Goal: Transaction & Acquisition: Purchase product/service

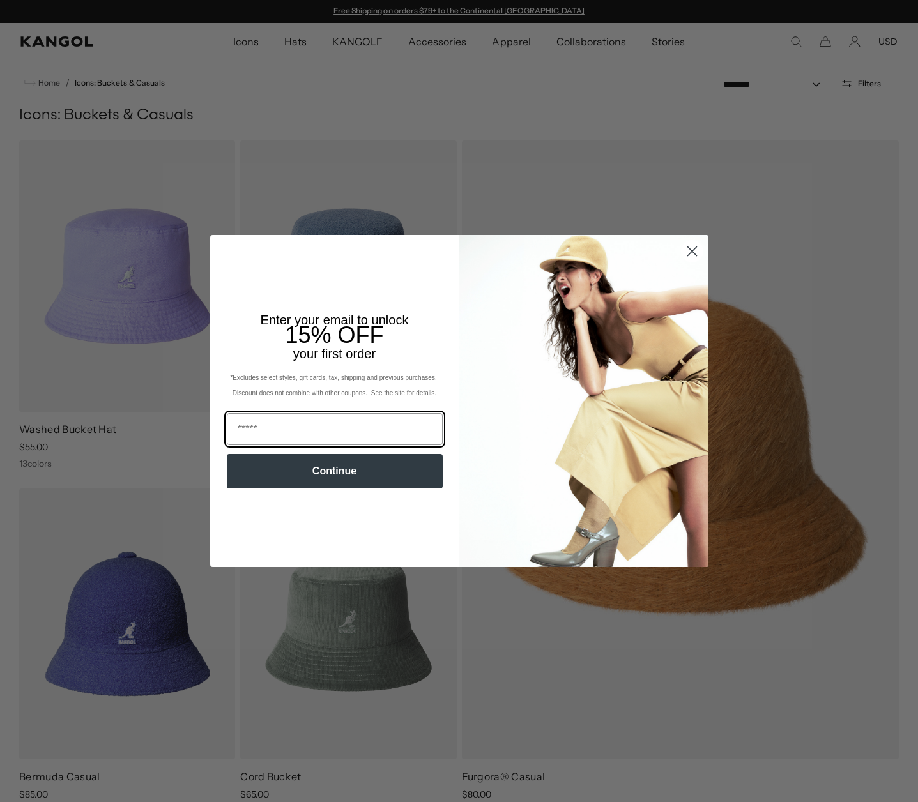
scroll to position [0, 263]
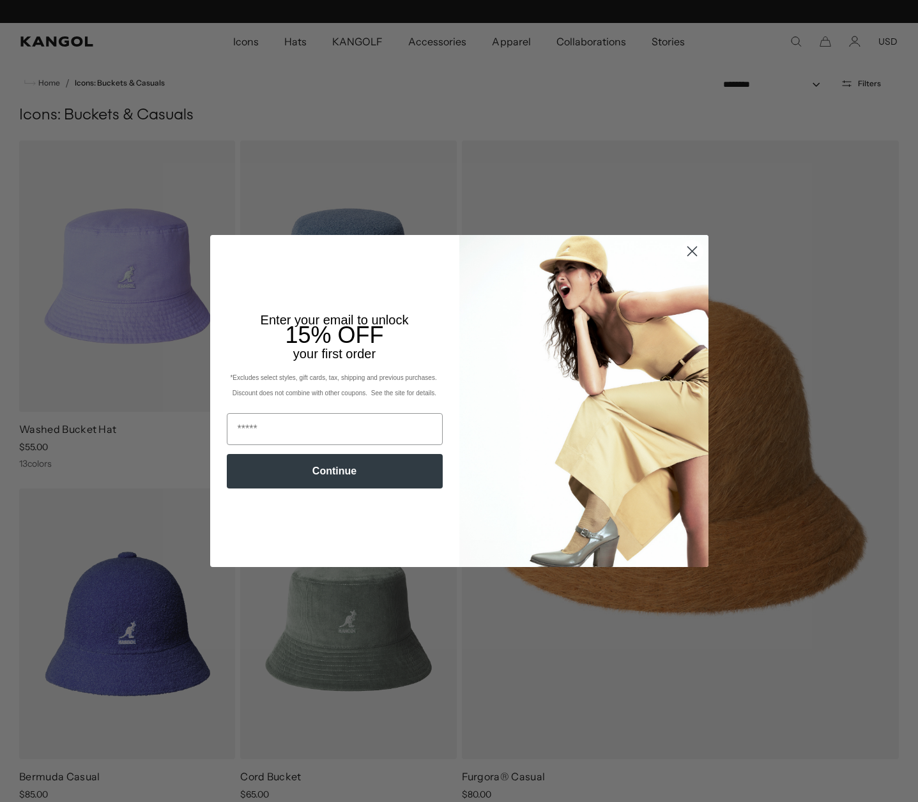
click at [687, 250] on icon "Close dialog" at bounding box center [691, 251] width 9 height 9
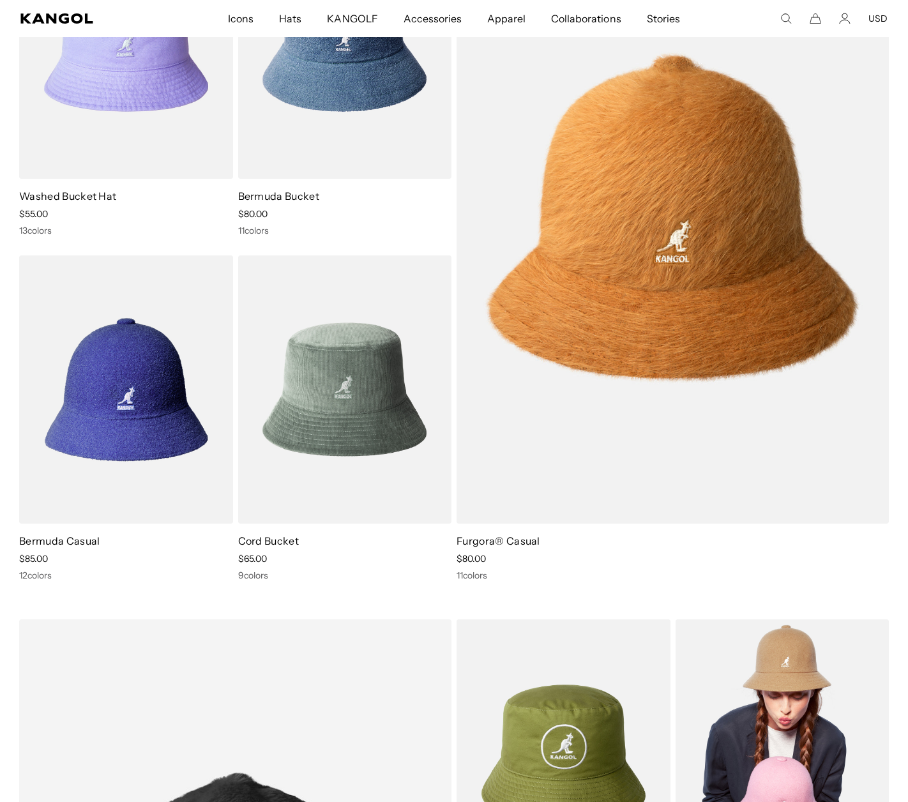
scroll to position [0, 0]
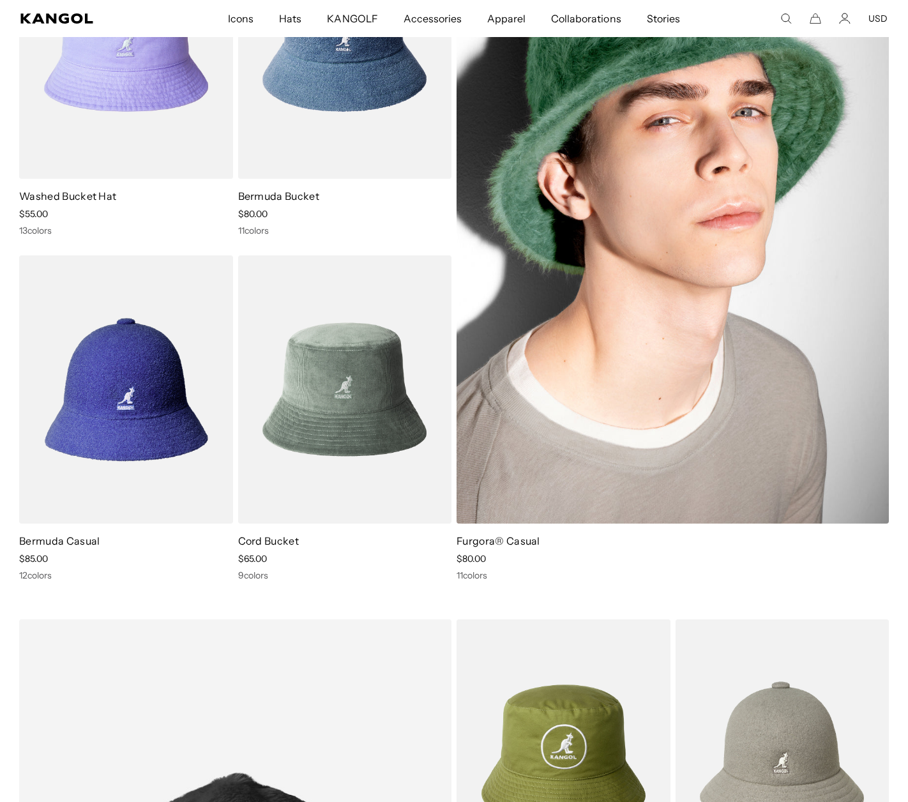
click at [658, 277] on img at bounding box center [673, 217] width 432 height 613
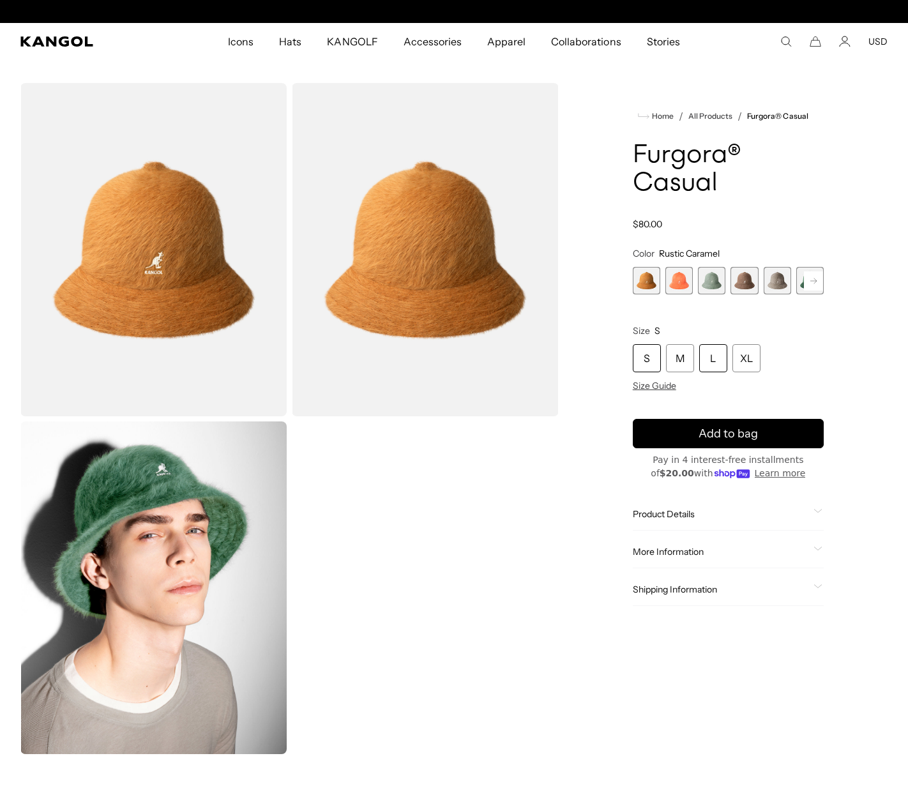
click at [720, 361] on div "L" at bounding box center [713, 358] width 28 height 28
click at [647, 276] on span "1 of 12" at bounding box center [646, 280] width 27 height 27
click at [747, 283] on span "4 of 12" at bounding box center [744, 280] width 27 height 27
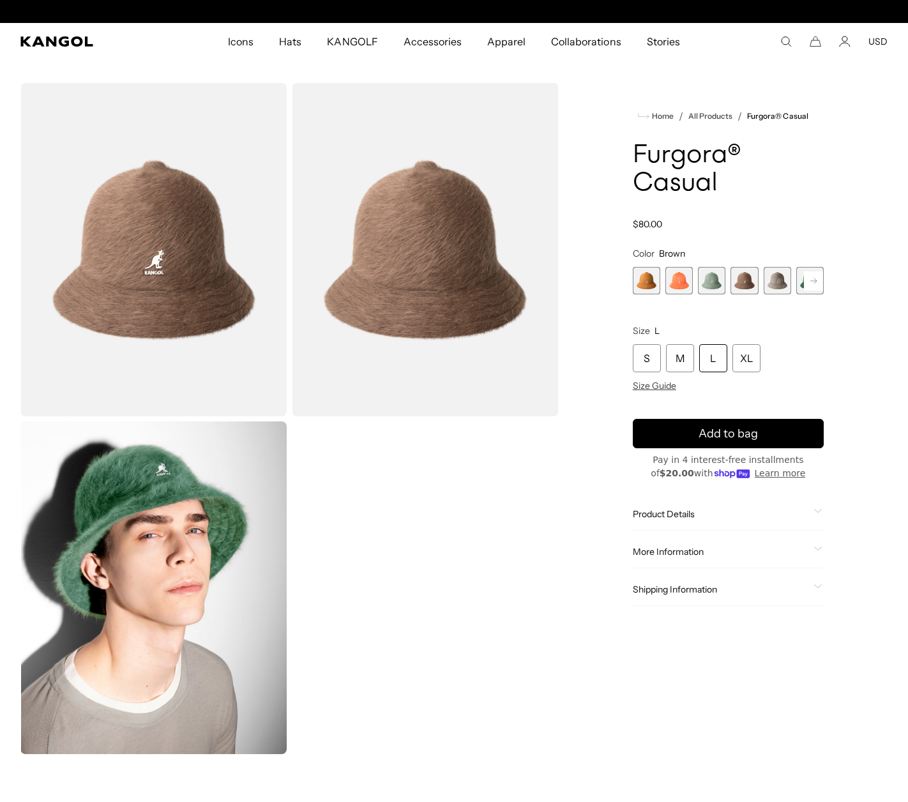
scroll to position [0, 263]
click at [778, 282] on span "5 of 12" at bounding box center [777, 280] width 27 height 27
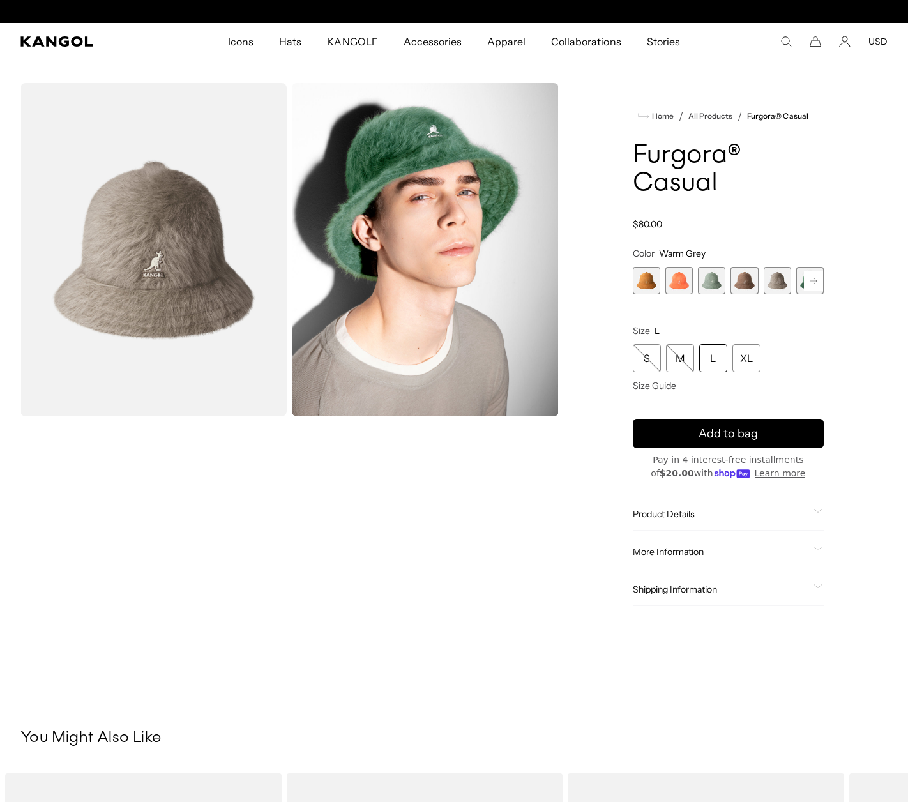
click at [818, 278] on rect at bounding box center [813, 280] width 19 height 19
click at [777, 282] on span "6 of 12" at bounding box center [777, 280] width 27 height 27
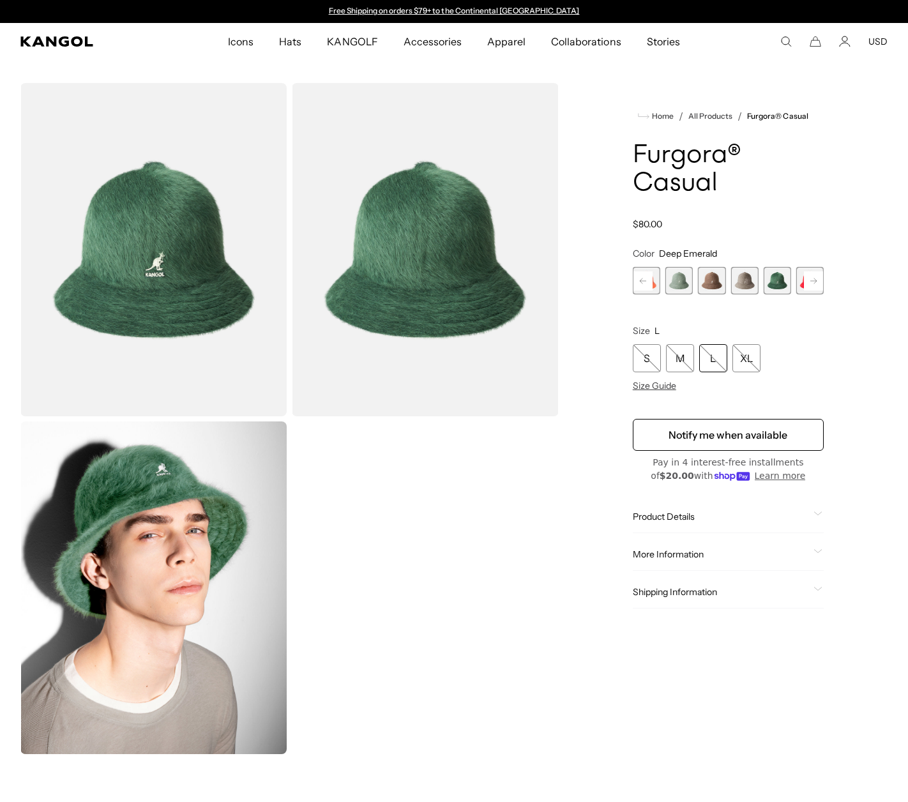
click at [812, 278] on rect at bounding box center [813, 280] width 19 height 19
click at [779, 280] on span "7 of 12" at bounding box center [777, 280] width 27 height 27
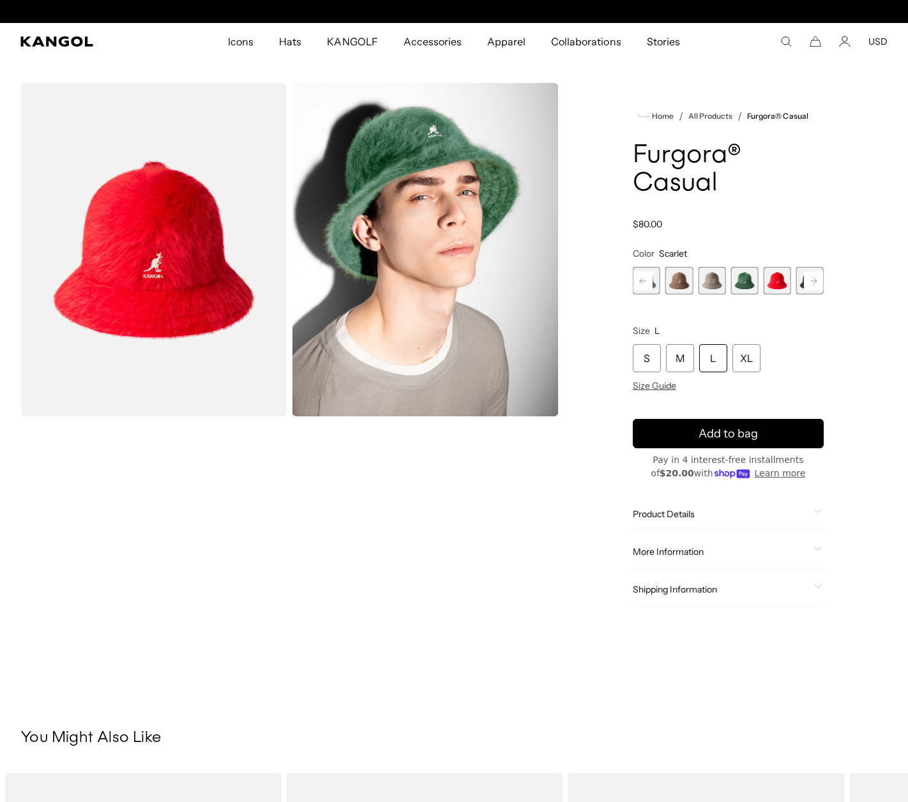
click at [809, 275] on rect at bounding box center [813, 280] width 19 height 19
click at [778, 280] on span "8 of 12" at bounding box center [777, 280] width 27 height 27
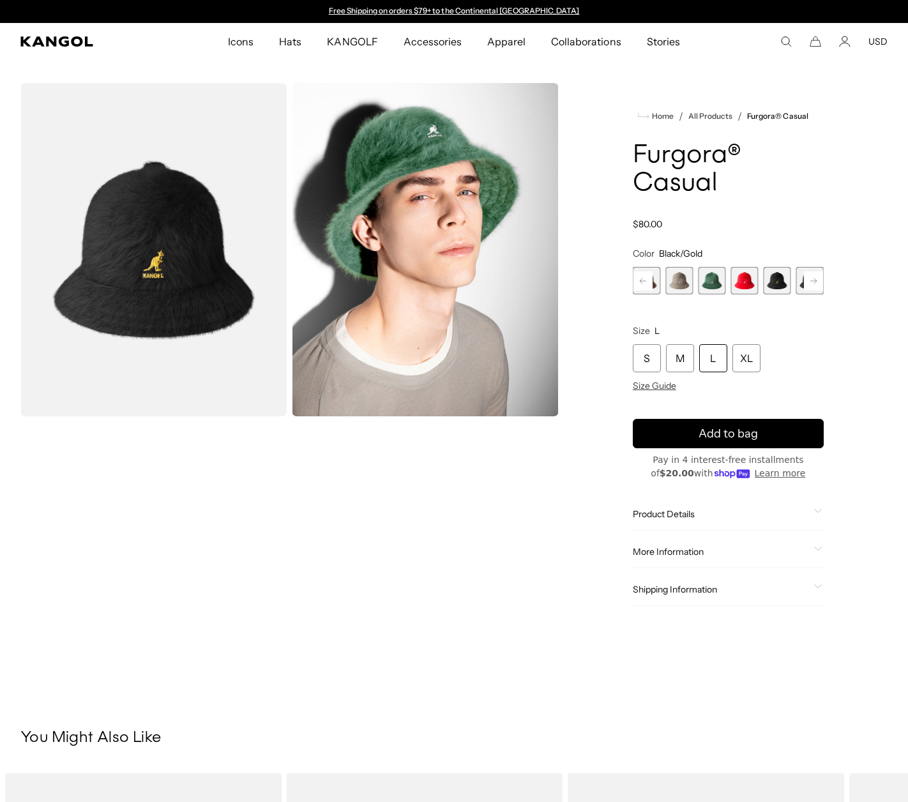
click at [813, 277] on rect at bounding box center [813, 280] width 19 height 19
click at [778, 282] on span "9 of 12" at bounding box center [777, 280] width 27 height 27
click at [816, 278] on rect at bounding box center [813, 280] width 19 height 19
click at [808, 279] on rect at bounding box center [813, 280] width 19 height 19
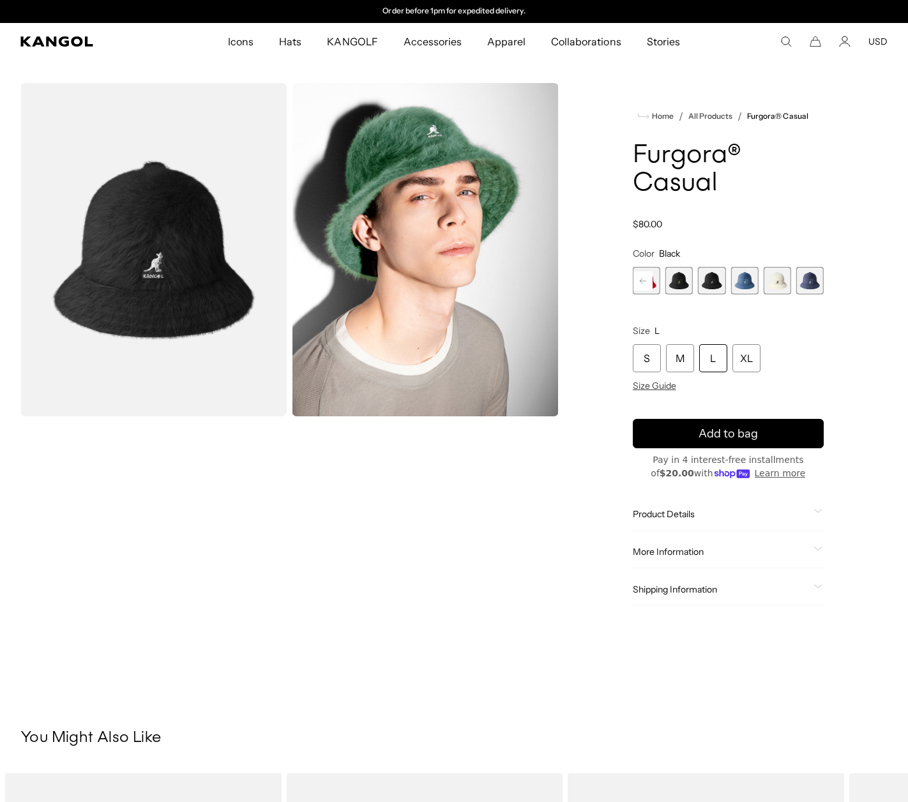
click at [808, 279] on span "12 of 12" at bounding box center [809, 280] width 27 height 27
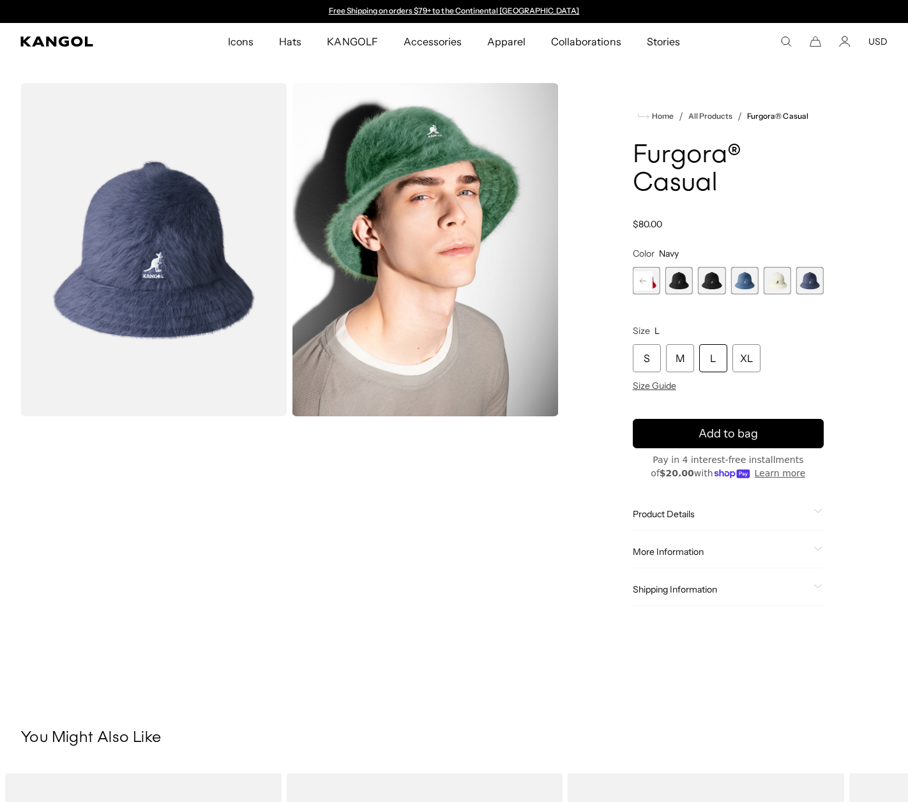
click at [774, 281] on span "11 of 12" at bounding box center [777, 280] width 27 height 27
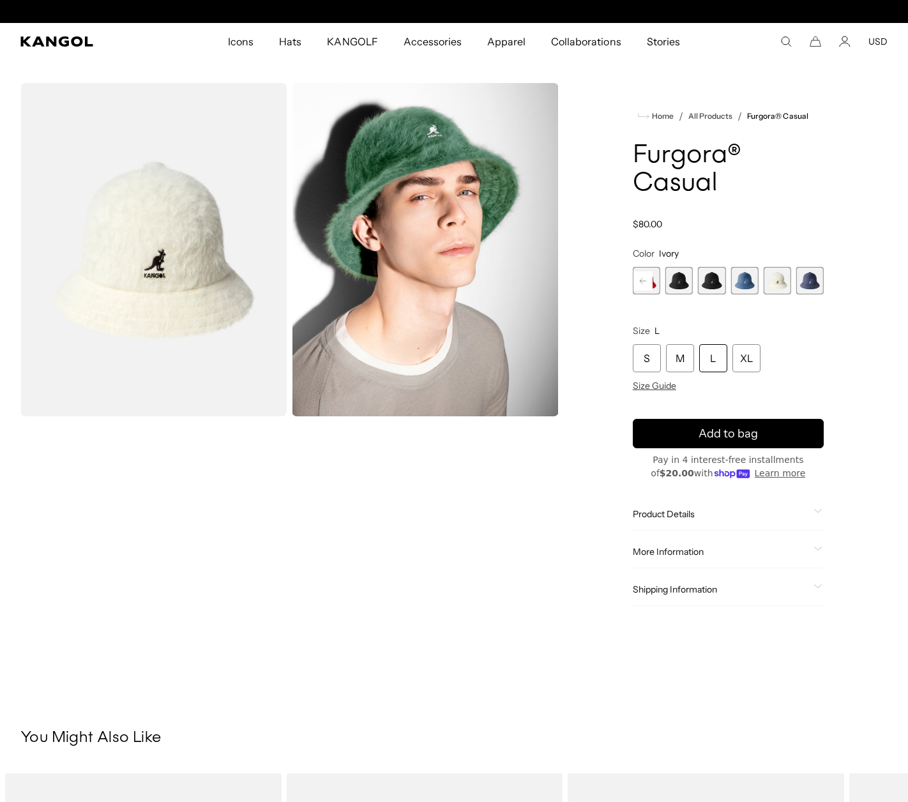
scroll to position [0, 263]
click at [680, 278] on span "8 of 12" at bounding box center [678, 280] width 27 height 27
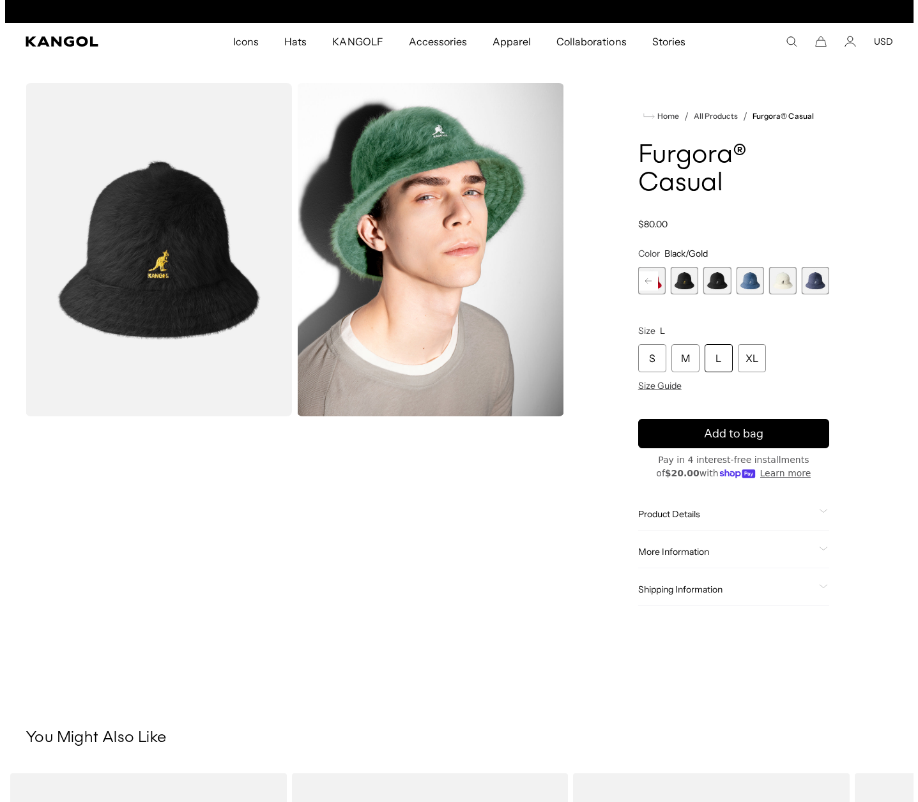
scroll to position [0, 263]
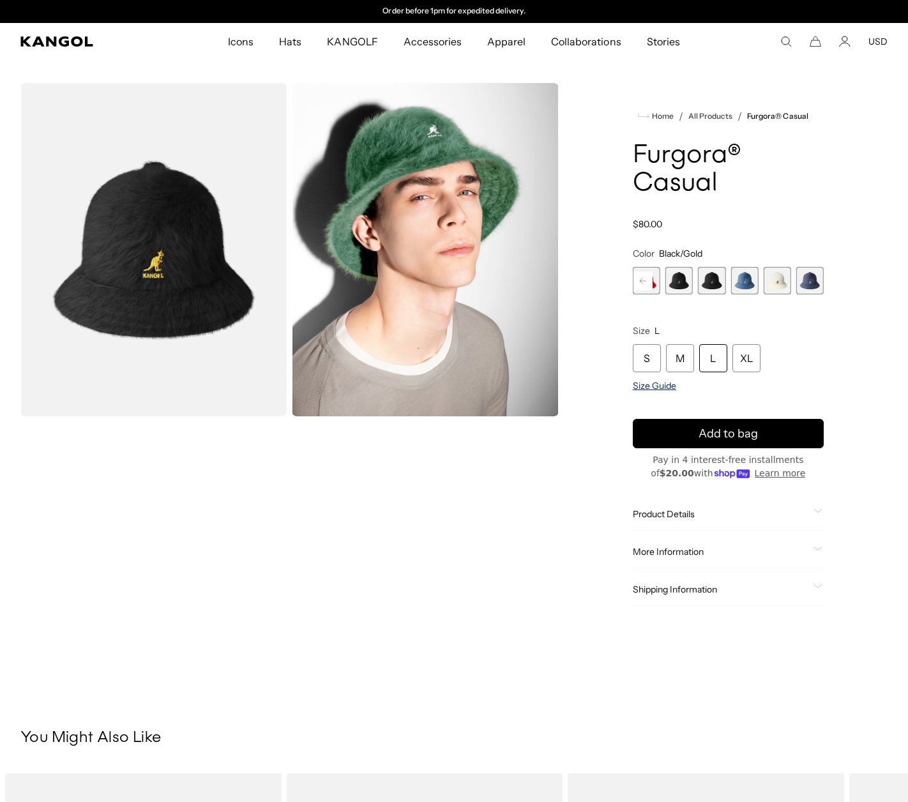
click at [664, 387] on span "Size Guide" at bounding box center [654, 385] width 43 height 11
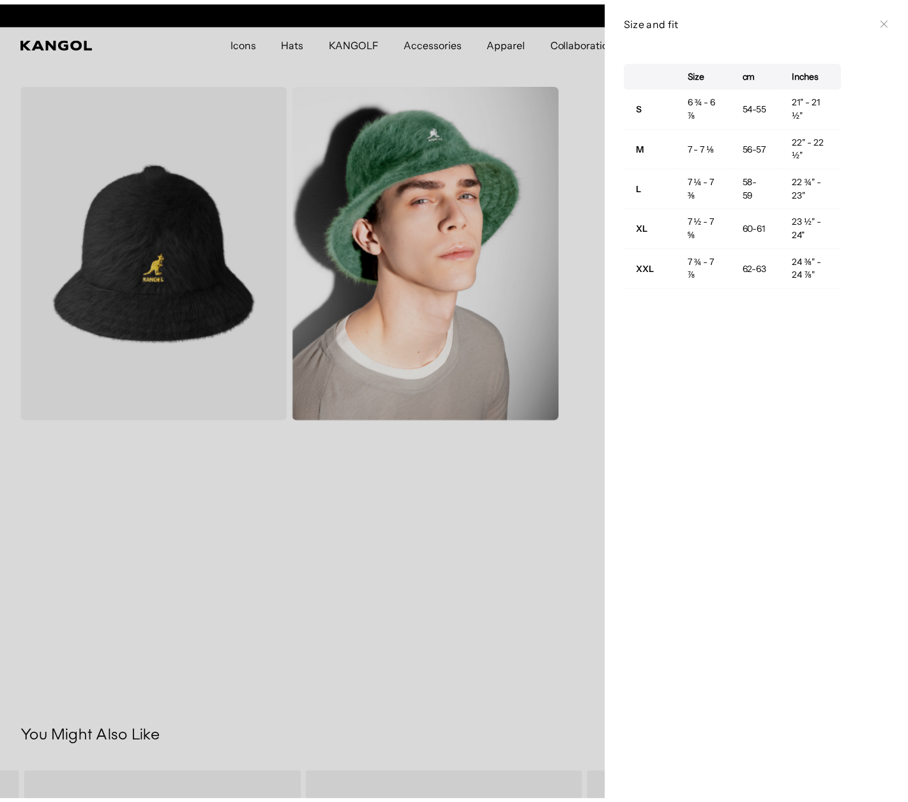
scroll to position [0, 0]
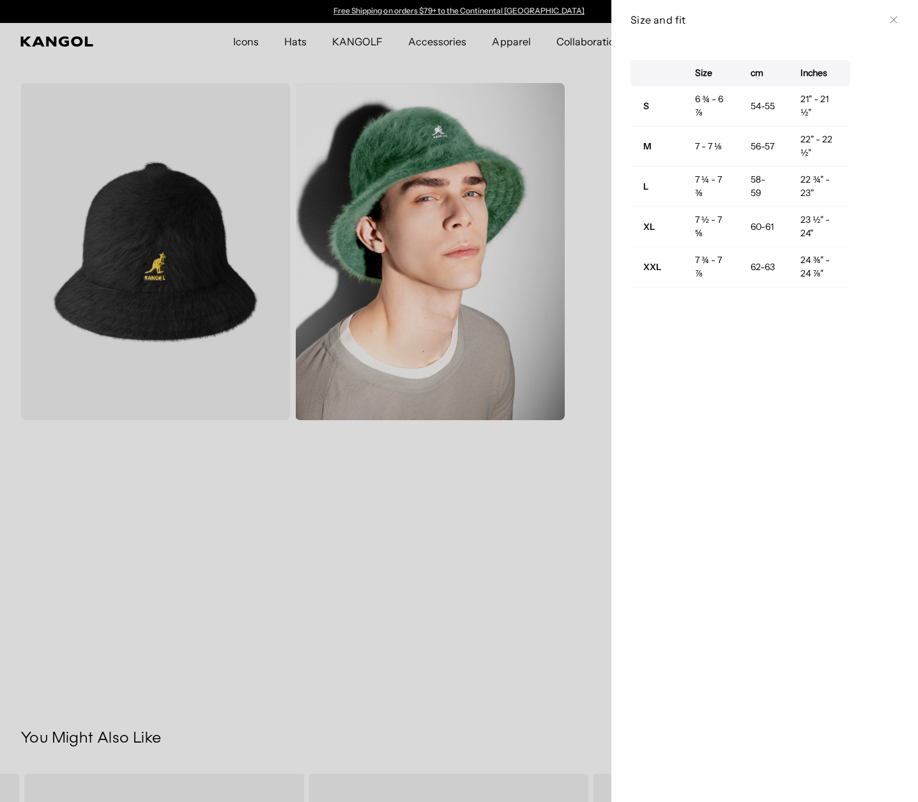
click at [890, 16] on icon at bounding box center [894, 20] width 8 height 8
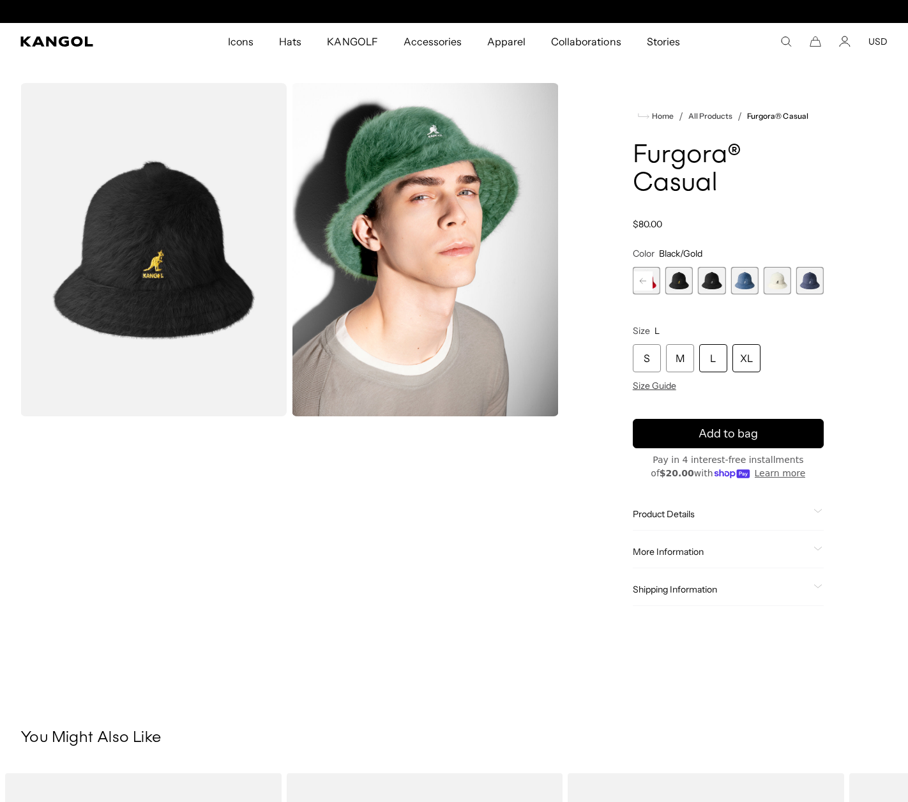
scroll to position [0, 263]
click at [743, 359] on div "XL" at bounding box center [747, 358] width 28 height 28
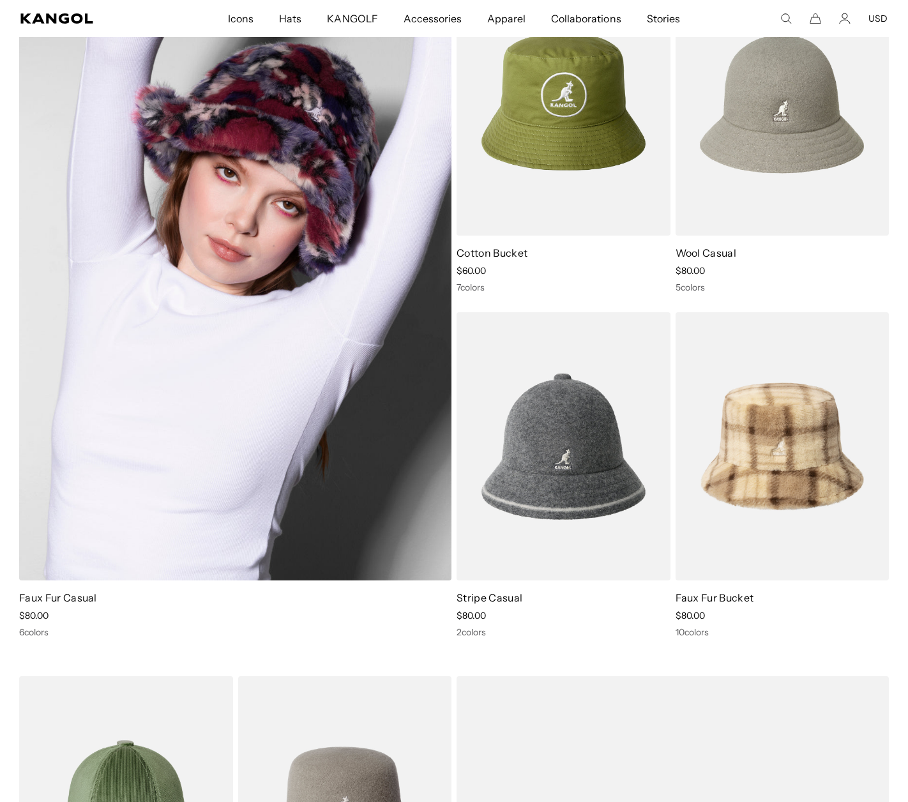
scroll to position [0, 263]
click at [244, 190] on img at bounding box center [235, 273] width 432 height 613
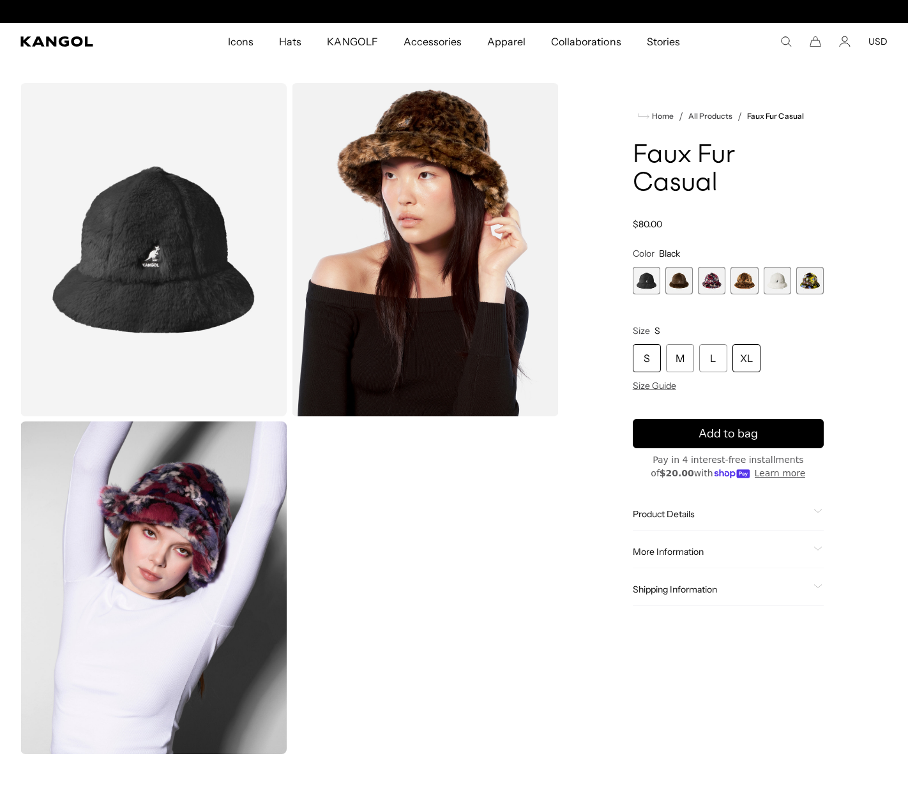
scroll to position [0, 263]
click at [744, 357] on div "XL" at bounding box center [747, 358] width 28 height 28
click at [678, 277] on span "2 of 6" at bounding box center [678, 280] width 27 height 27
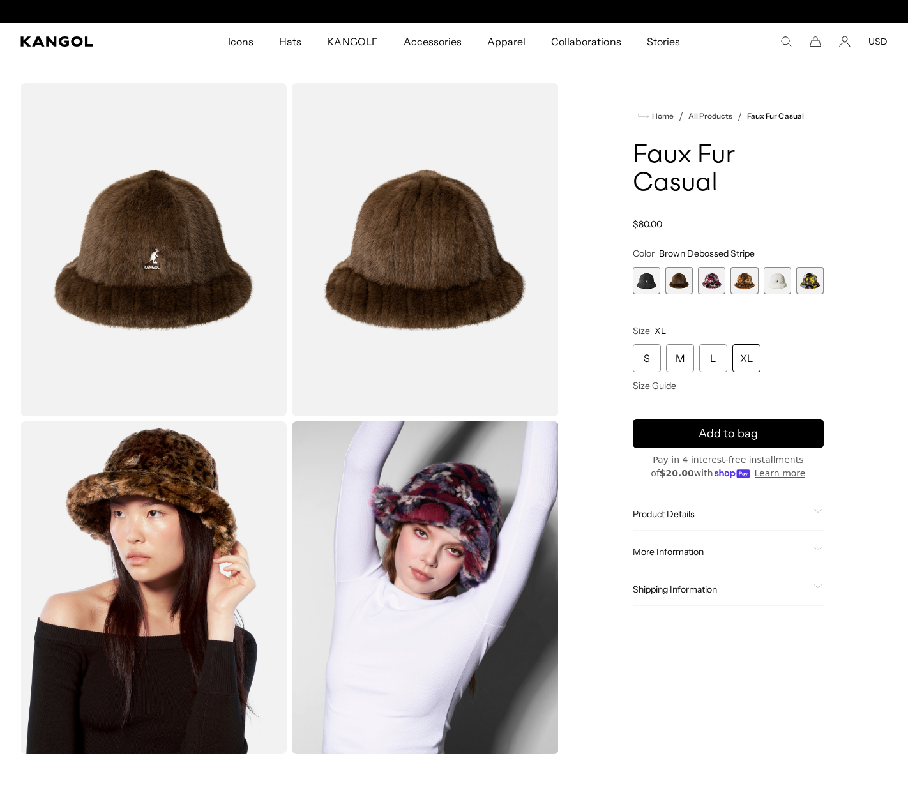
scroll to position [0, 263]
click at [742, 280] on span "4 of 6" at bounding box center [744, 280] width 27 height 27
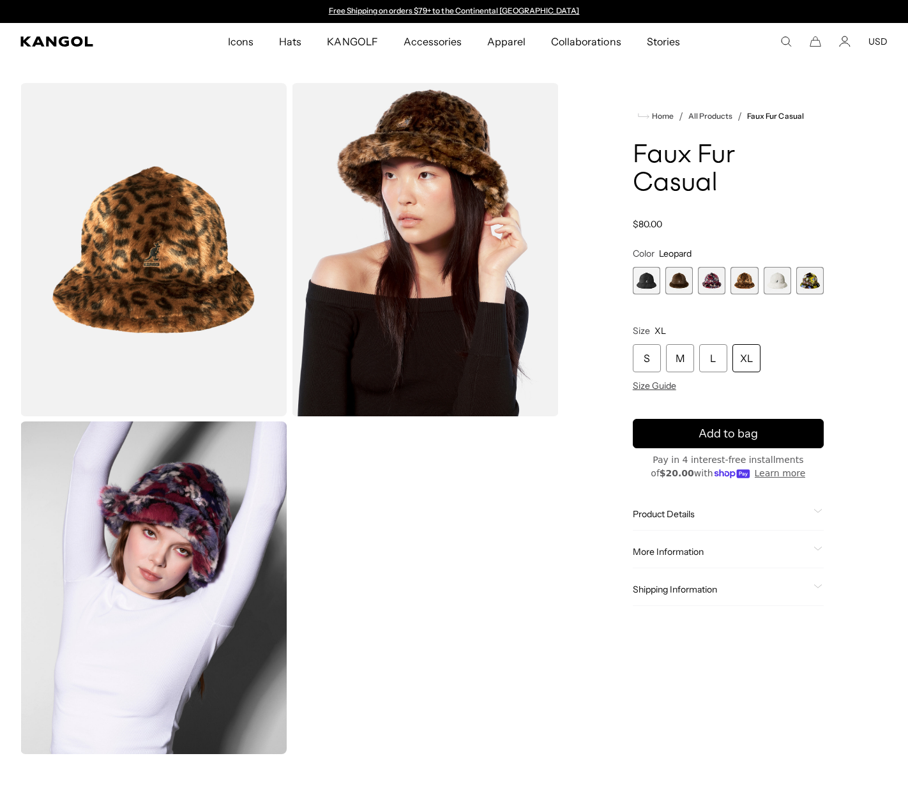
click at [781, 283] on span "5 of 6" at bounding box center [777, 280] width 27 height 27
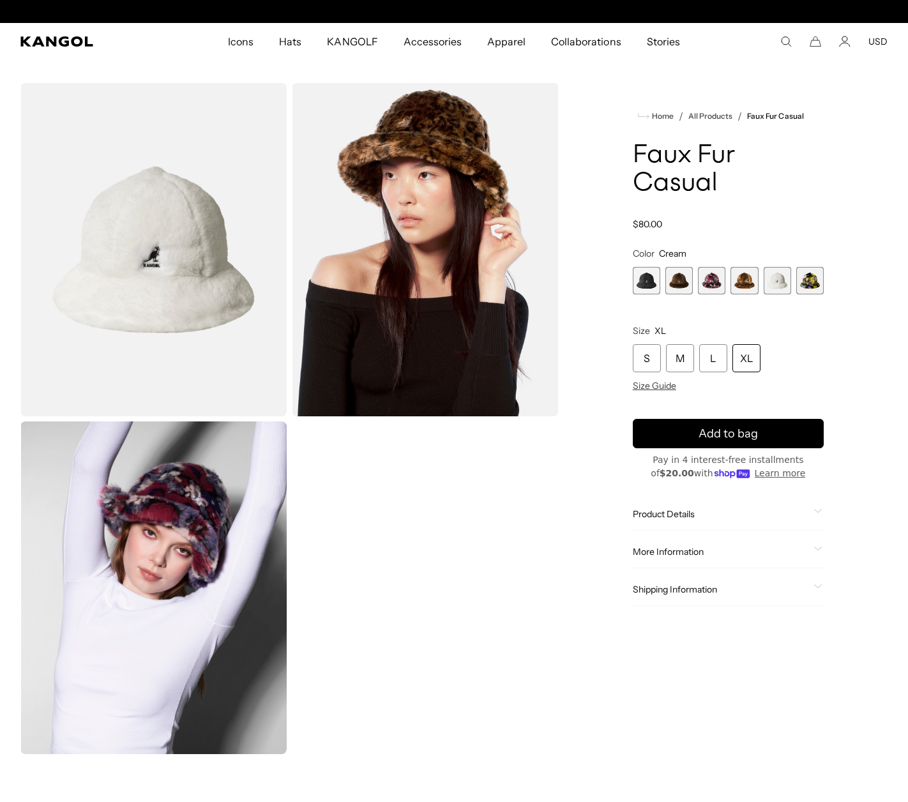
scroll to position [0, 263]
click at [812, 278] on span "6 of 6" at bounding box center [809, 280] width 27 height 27
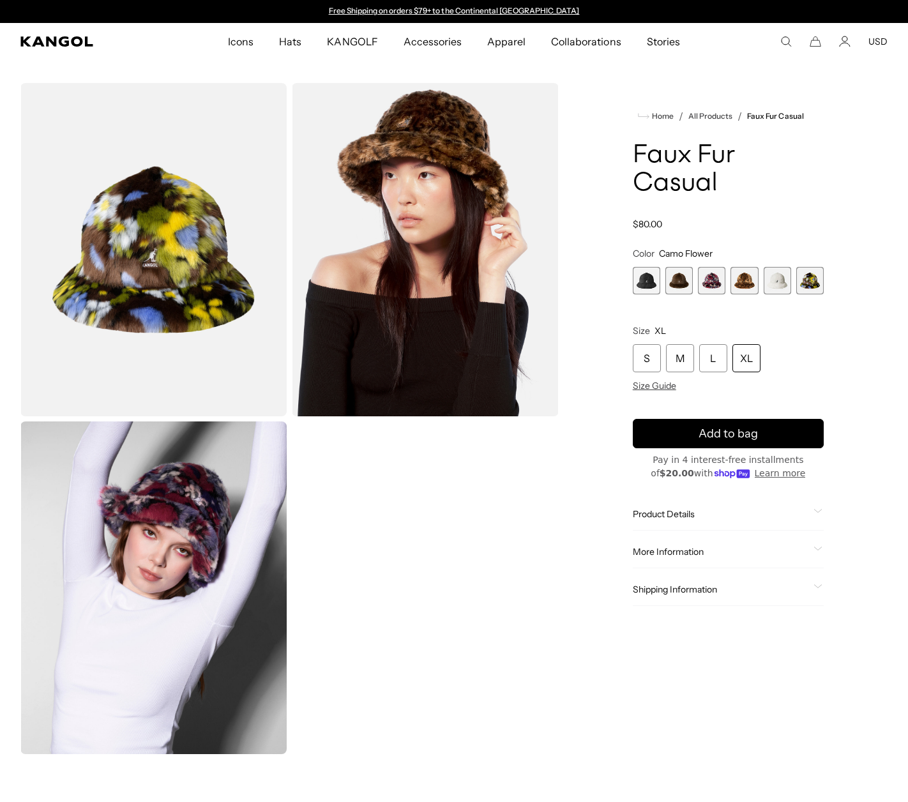
click at [742, 277] on span "4 of 6" at bounding box center [744, 280] width 27 height 27
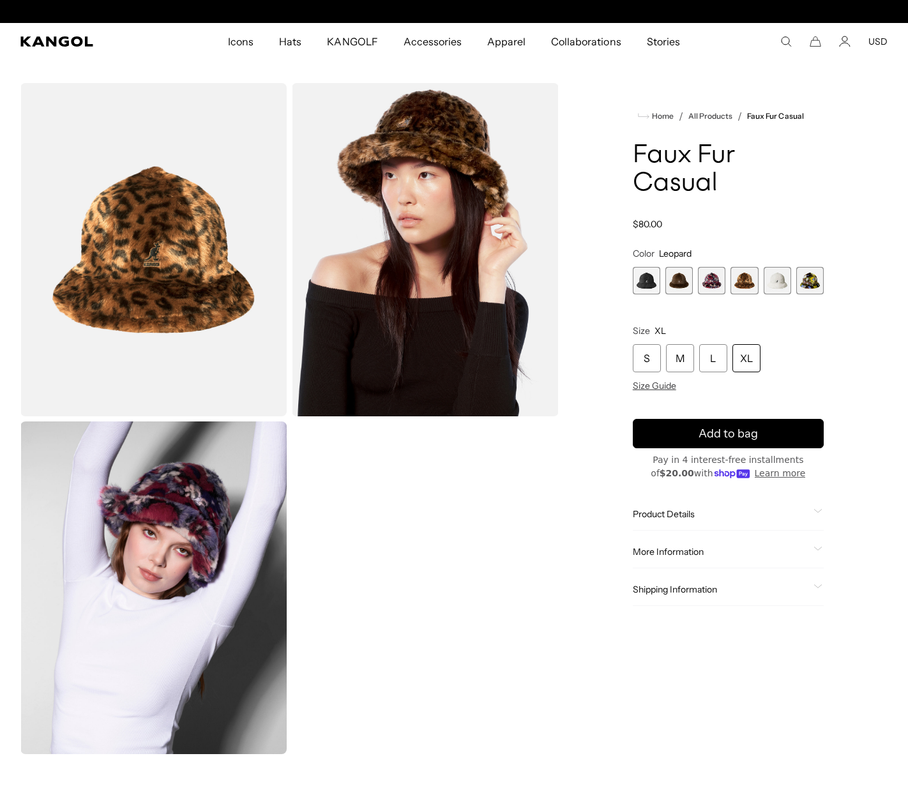
click at [705, 280] on span "3 of 6" at bounding box center [711, 280] width 27 height 27
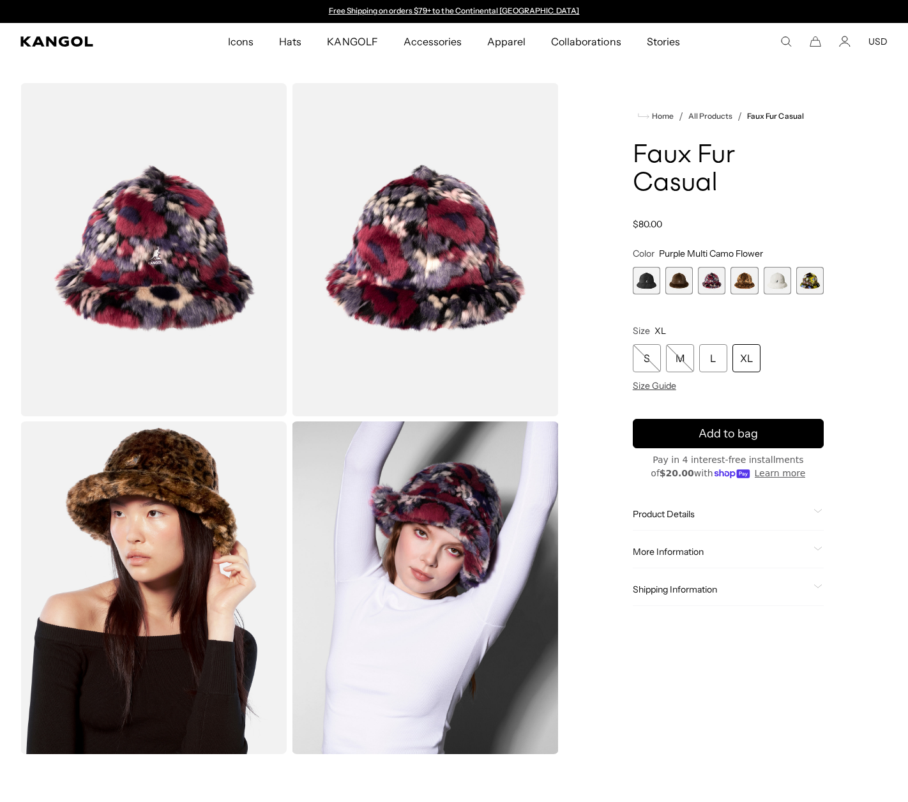
click at [683, 282] on span "2 of 6" at bounding box center [678, 280] width 27 height 27
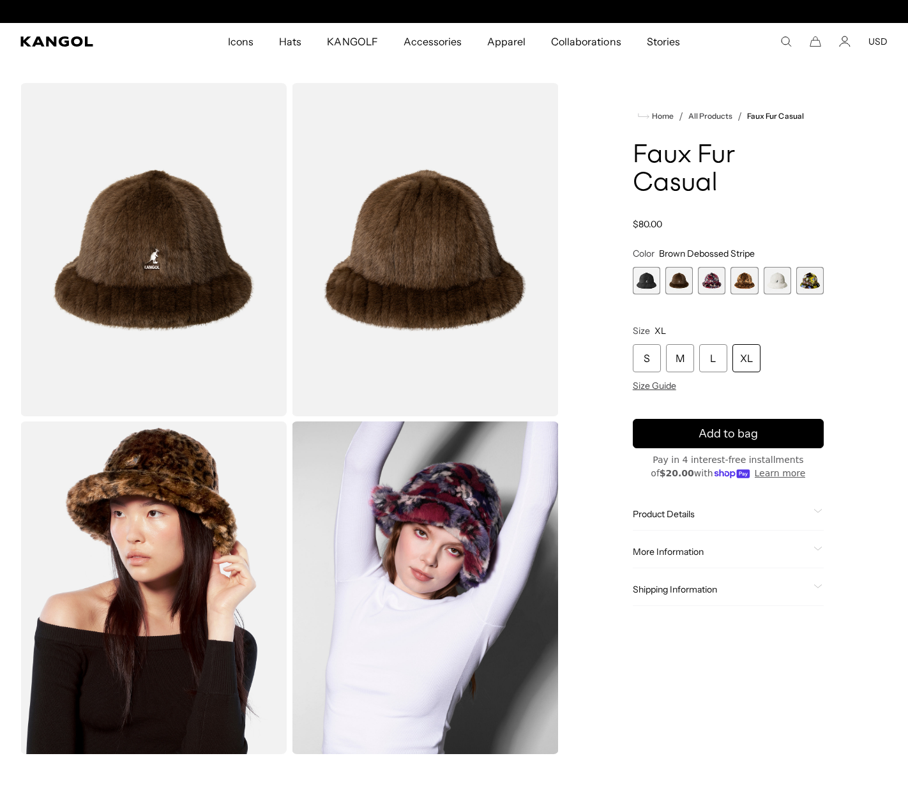
scroll to position [0, 263]
click at [644, 283] on span "1 of 6" at bounding box center [646, 280] width 27 height 27
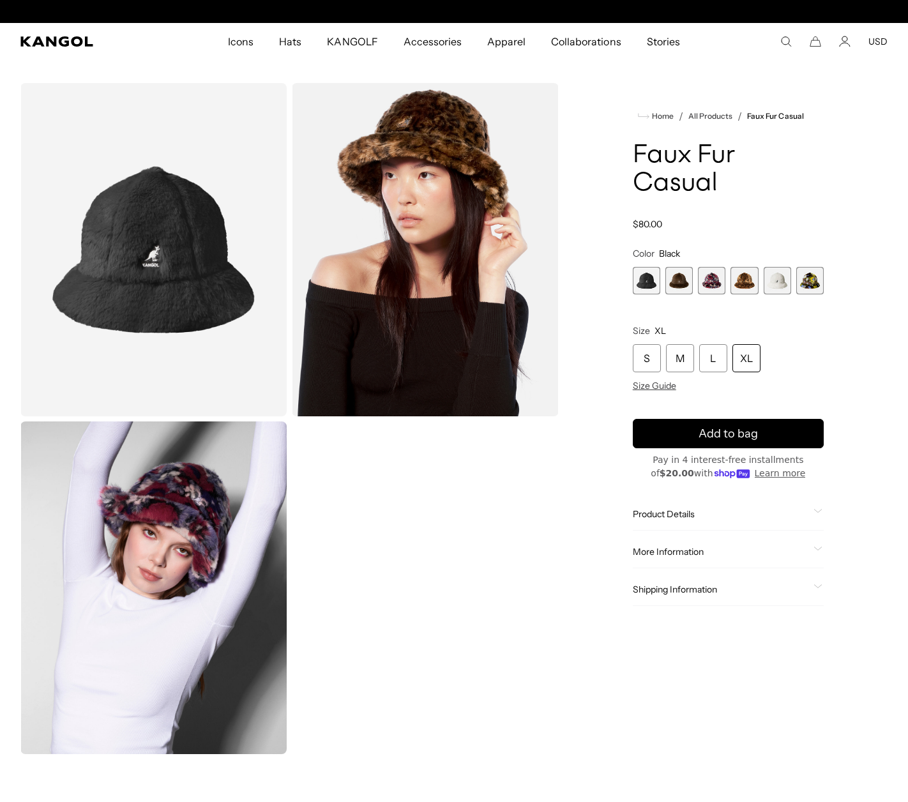
scroll to position [0, 263]
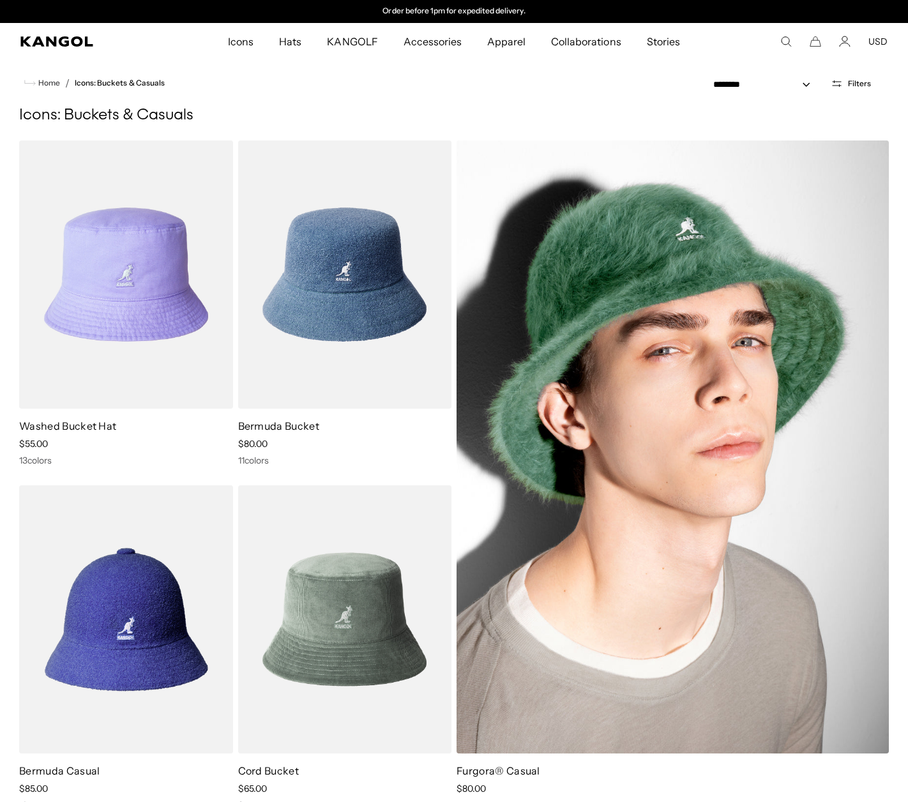
click at [704, 354] on img at bounding box center [673, 447] width 432 height 613
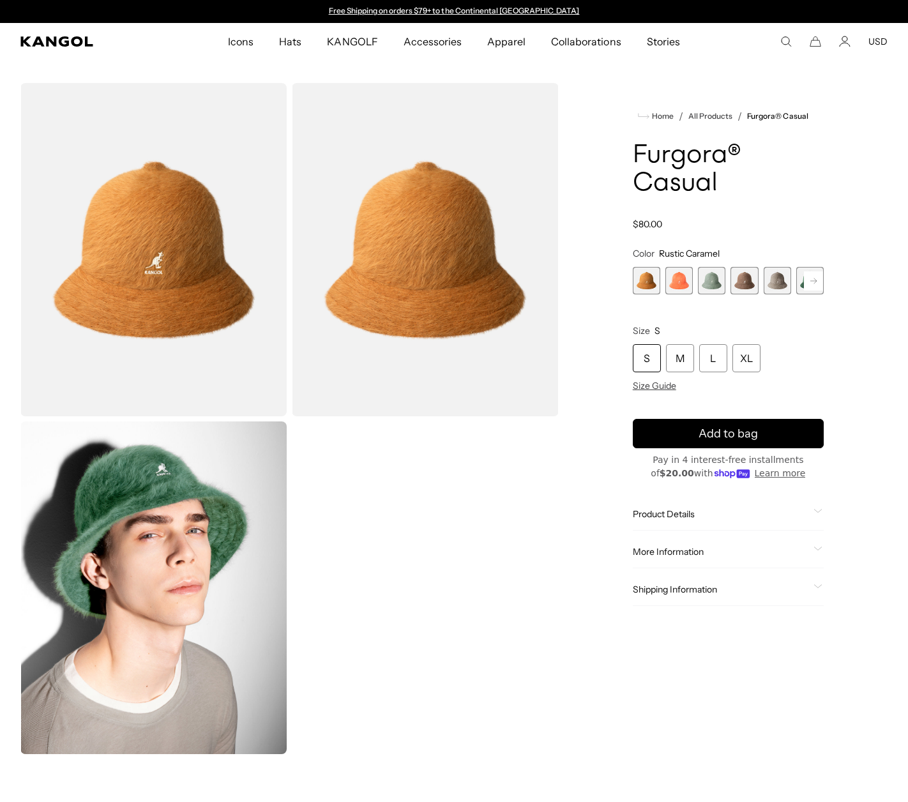
click at [814, 279] on rect at bounding box center [813, 280] width 19 height 19
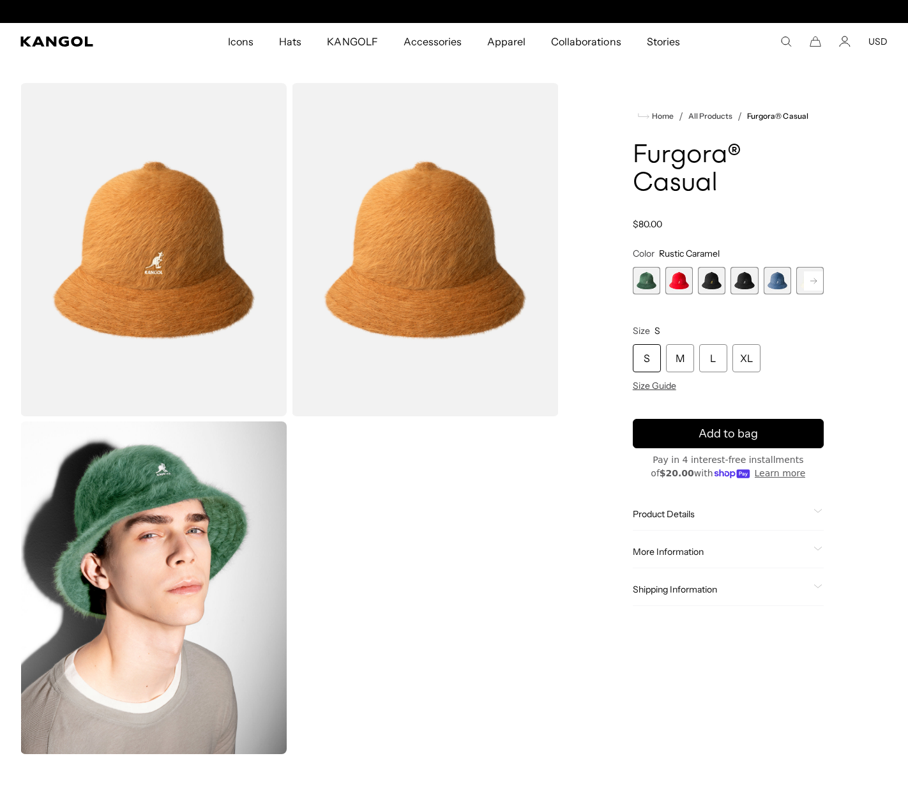
click at [814, 279] on rect at bounding box center [813, 280] width 19 height 19
click at [676, 280] on span "8 of 12" at bounding box center [678, 280] width 27 height 27
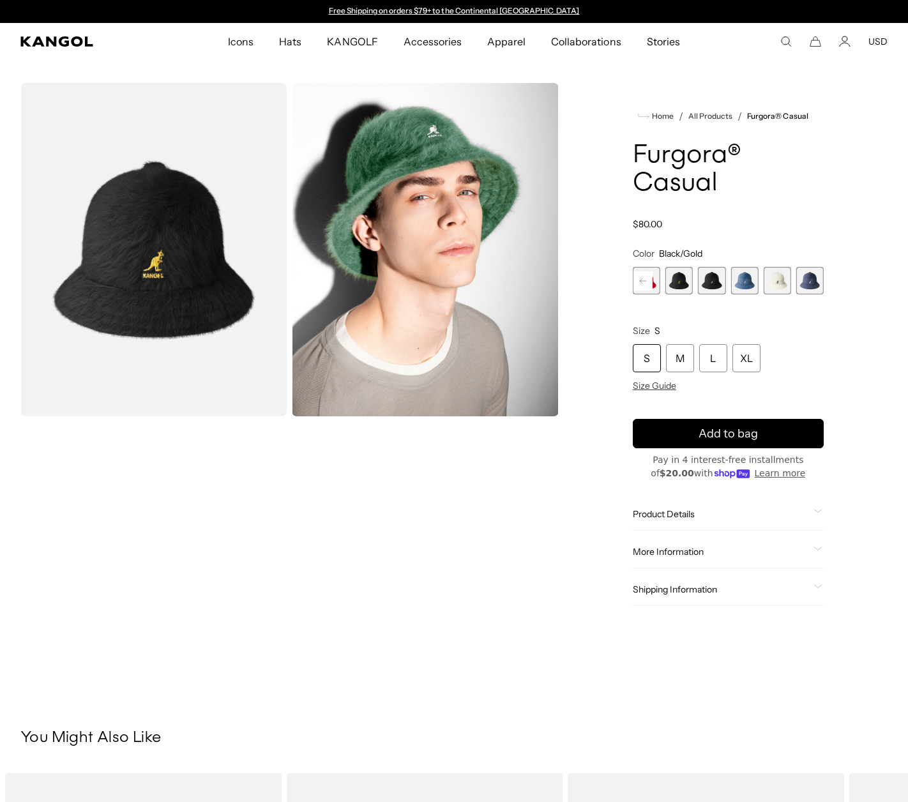
click at [198, 255] on img "Gallery Viewer" at bounding box center [153, 249] width 266 height 333
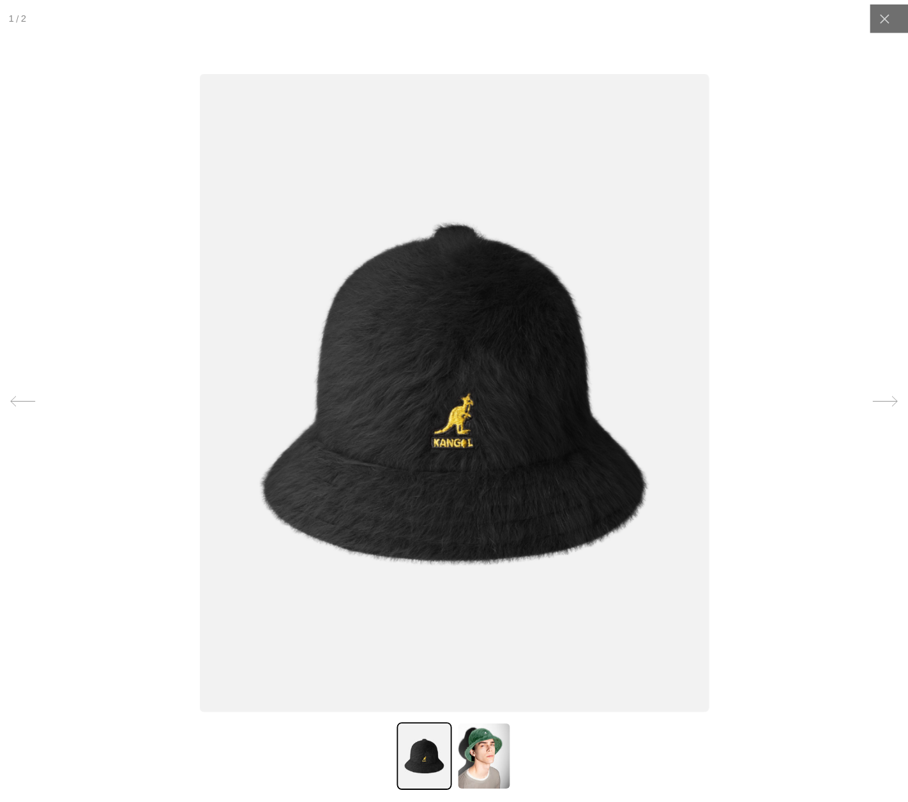
scroll to position [0, 263]
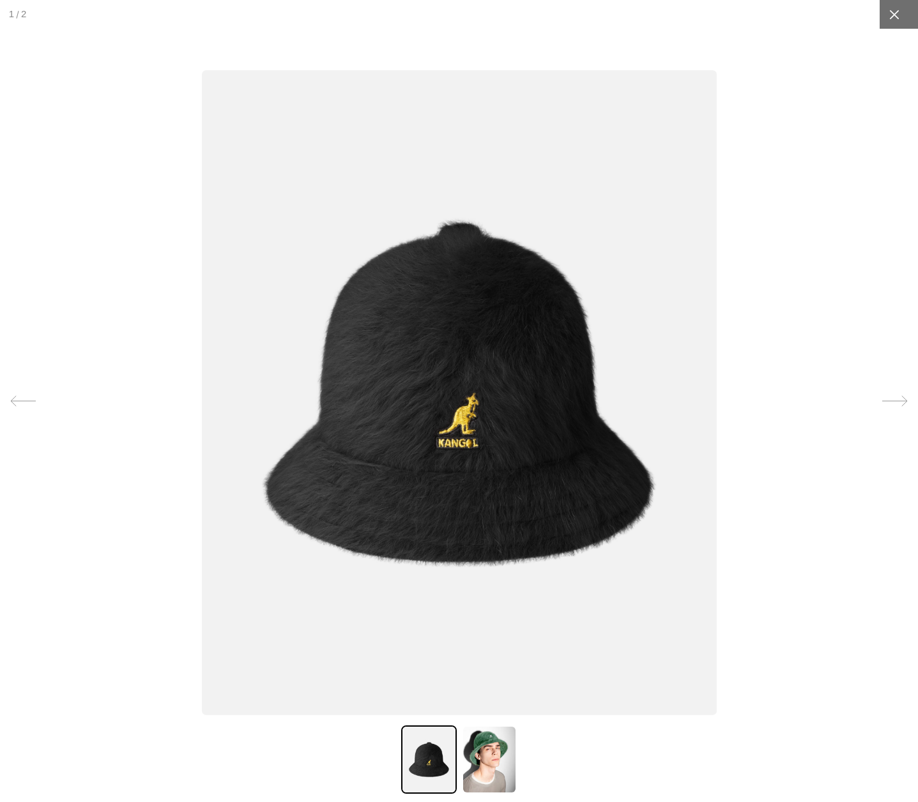
click at [888, 13] on icon at bounding box center [894, 14] width 13 height 13
